Goal: Use online tool/utility: Utilize a website feature to perform a specific function

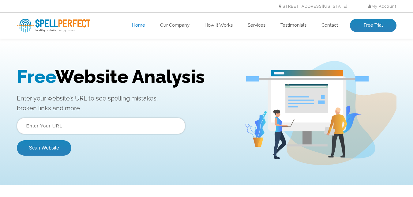
click at [87, 121] on input "text" at bounding box center [101, 125] width 168 height 17
paste input "[URL][DOMAIN_NAME]"
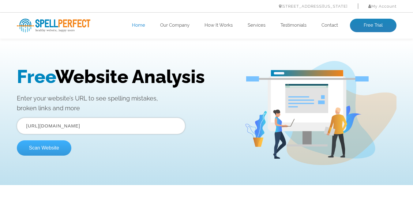
type input "[URL][DOMAIN_NAME]"
click at [59, 151] on button "Scan Website" at bounding box center [44, 147] width 54 height 15
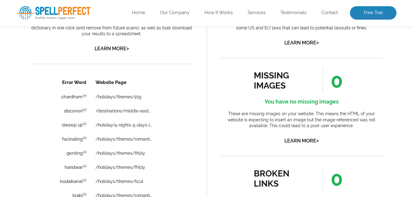
scroll to position [406, 0]
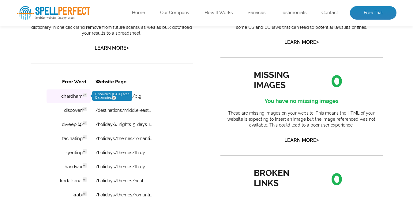
click at [68, 98] on td "chardham en Discovered: [DATE] scan Dictionaries: en" at bounding box center [68, 95] width 44 height 13
click at [74, 95] on td "chardham en Discovered: [DATE] scan Dictionaries: en" at bounding box center [68, 95] width 44 height 13
drag, startPoint x: 83, startPoint y: 97, endPoint x: 62, endPoint y: 97, distance: 21.1
click at [62, 97] on td "chardham en Discovered: [DATE] scan Dictionaries: en" at bounding box center [68, 95] width 44 height 13
copy td "chardham"
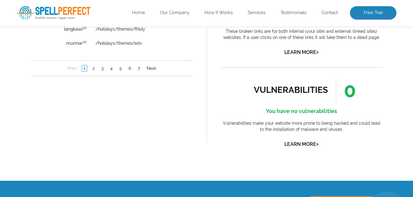
scroll to position [530, 0]
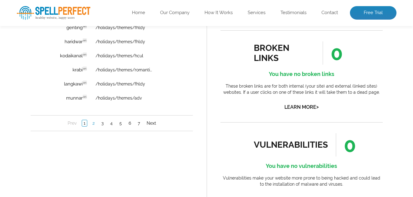
click at [94, 122] on link "2" at bounding box center [93, 123] width 5 height 6
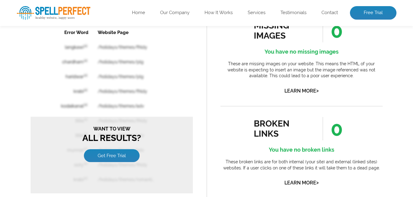
scroll to position [499, 0]
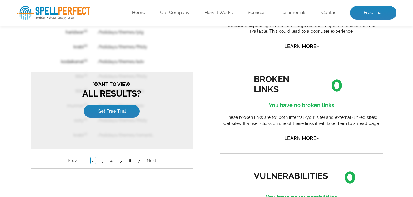
drag, startPoint x: 84, startPoint y: 161, endPoint x: 85, endPoint y: 154, distance: 6.2
click at [84, 160] on link "1" at bounding box center [83, 161] width 5 height 6
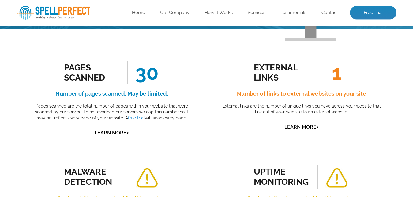
scroll to position [94, 0]
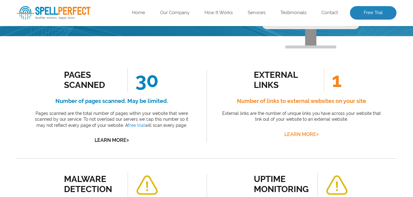
click at [303, 134] on link "Learn More >" at bounding box center [301, 134] width 34 height 6
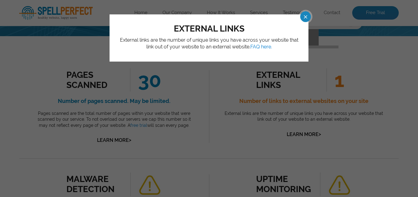
click at [303, 17] on span at bounding box center [300, 16] width 11 height 11
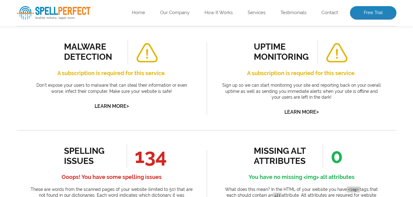
scroll to position [312, 0]
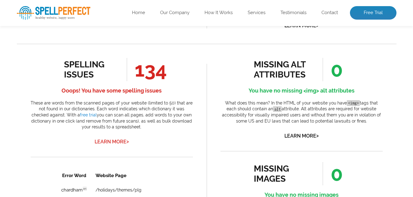
click at [119, 140] on link "Learn More >" at bounding box center [112, 142] width 34 height 6
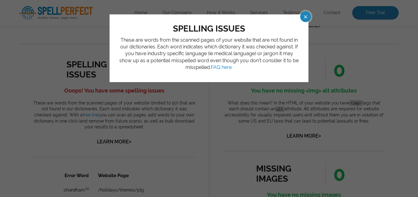
click at [300, 20] on span at bounding box center [300, 16] width 11 height 11
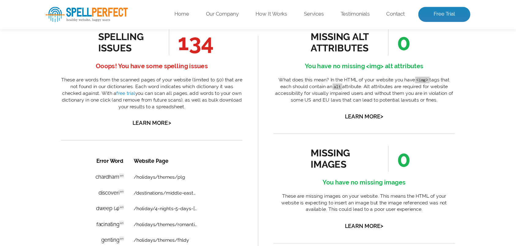
scroll to position [343, 0]
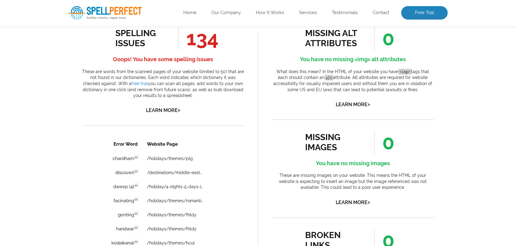
click at [249, 151] on div "spelling issues 134 Ooops! You have some spelling issues These are words from t…" at bounding box center [163, 209] width 190 height 392
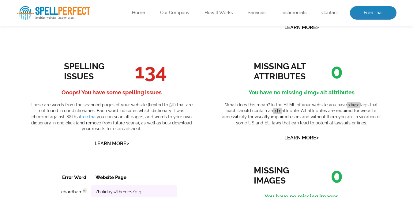
scroll to position [310, 0]
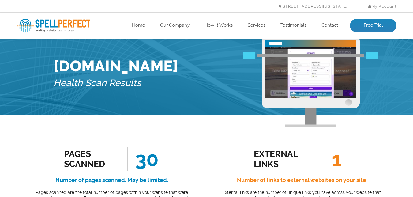
scroll to position [0, 0]
